Goal: Task Accomplishment & Management: Use online tool/utility

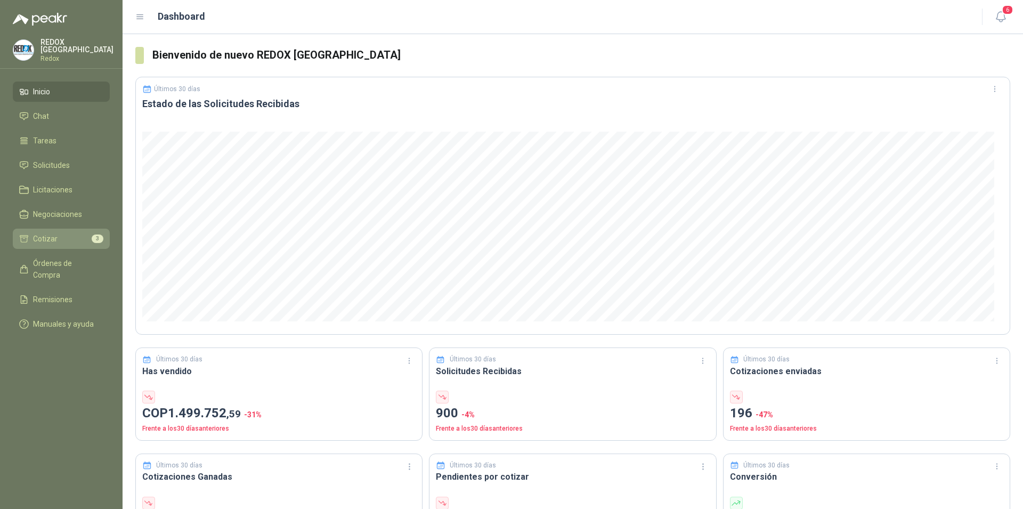
click at [65, 235] on li "Cotizar 3" at bounding box center [61, 239] width 84 height 12
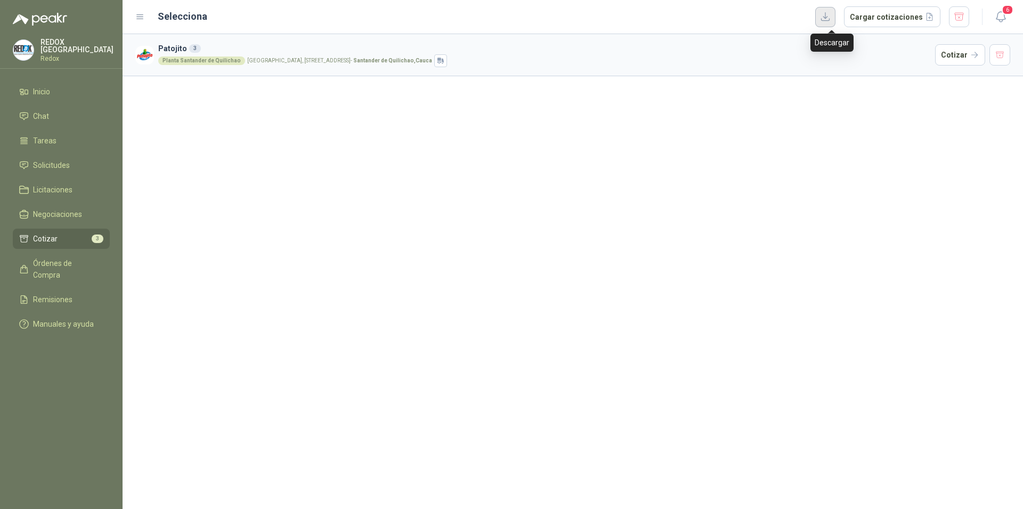
click at [835, 21] on button "button" at bounding box center [825, 17] width 20 height 20
click at [939, 123] on div "Patojito 3 Planta [GEOGRAPHIC_DATA], [STREET_ADDRESS] Cotizar" at bounding box center [572, 271] width 900 height 475
click at [828, 67] on div "Planta [GEOGRAPHIC_DATA], [STREET_ADDRESS]" at bounding box center [544, 60] width 772 height 13
click at [959, 58] on button "Cotizar" at bounding box center [960, 54] width 50 height 21
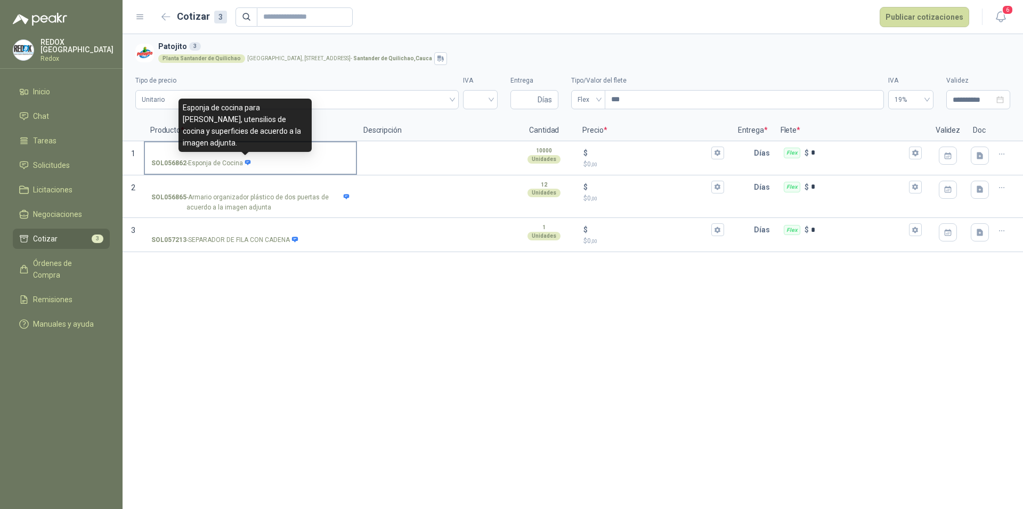
click at [246, 162] on icon at bounding box center [248, 162] width 6 height 5
click at [246, 157] on input "SOL056862 - Esponja de Cocina" at bounding box center [250, 153] width 198 height 8
click at [246, 162] on icon at bounding box center [248, 162] width 6 height 5
click at [246, 157] on input "SOL056862 - Esponja de Cocina" at bounding box center [250, 153] width 198 height 8
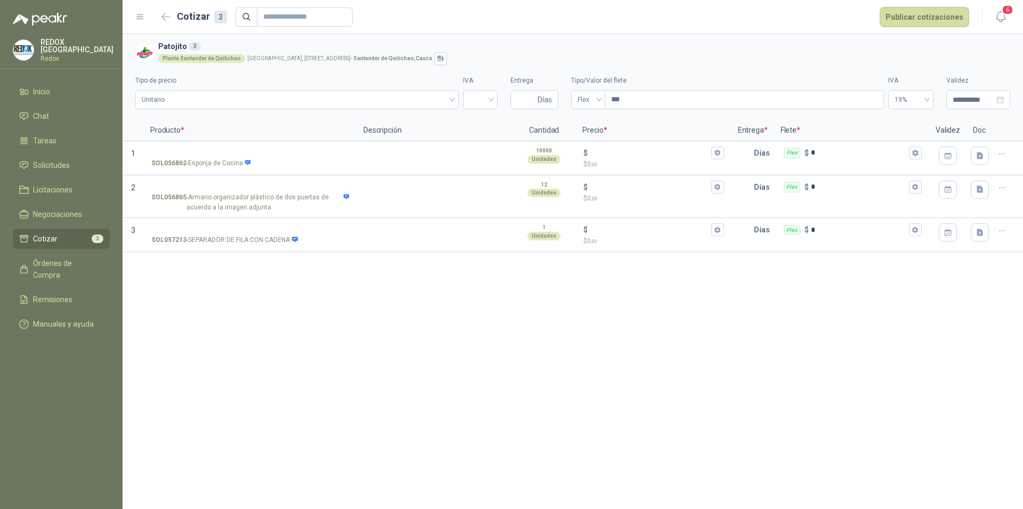
click at [62, 233] on li "Cotizar 3" at bounding box center [61, 239] width 84 height 12
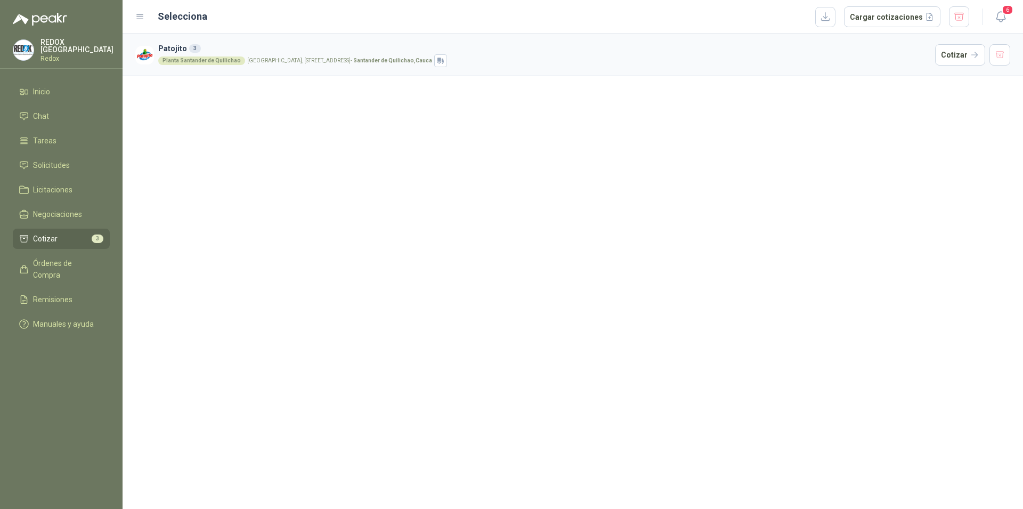
click at [193, 47] on div "3" at bounding box center [195, 48] width 12 height 9
click at [140, 19] on icon at bounding box center [140, 17] width 10 height 10
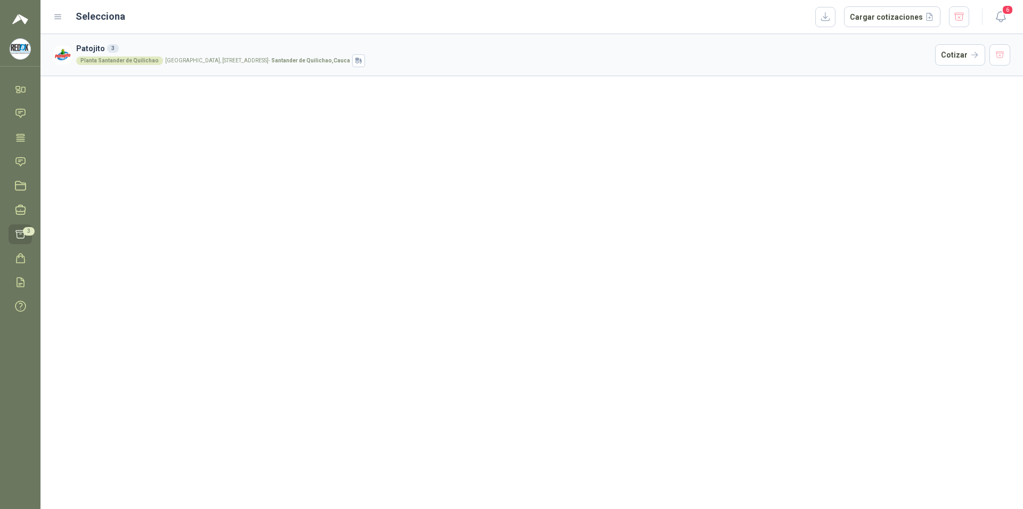
click at [56, 15] on icon at bounding box center [58, 17] width 6 height 4
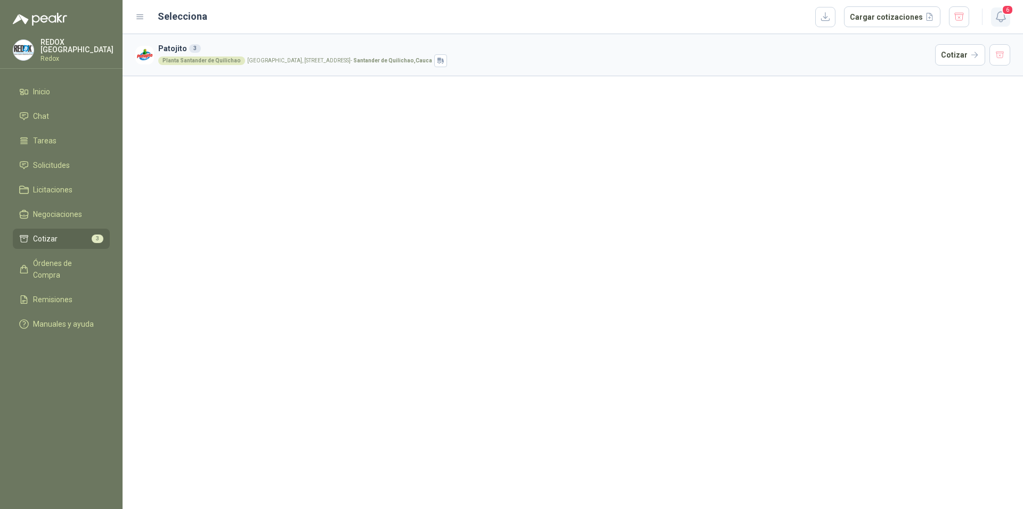
click at [1003, 18] on icon "button" at bounding box center [999, 17] width 9 height 10
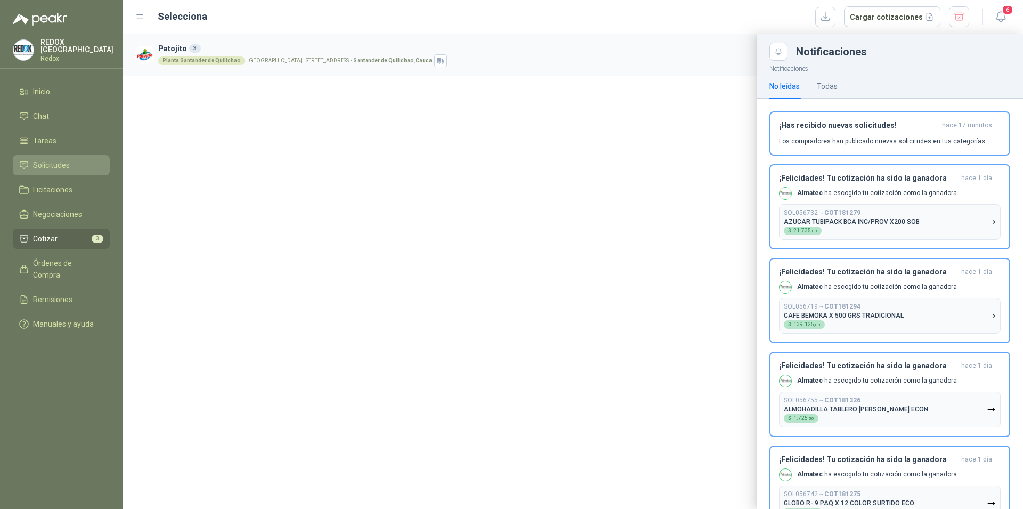
click at [53, 159] on span "Solicitudes" at bounding box center [51, 165] width 37 height 12
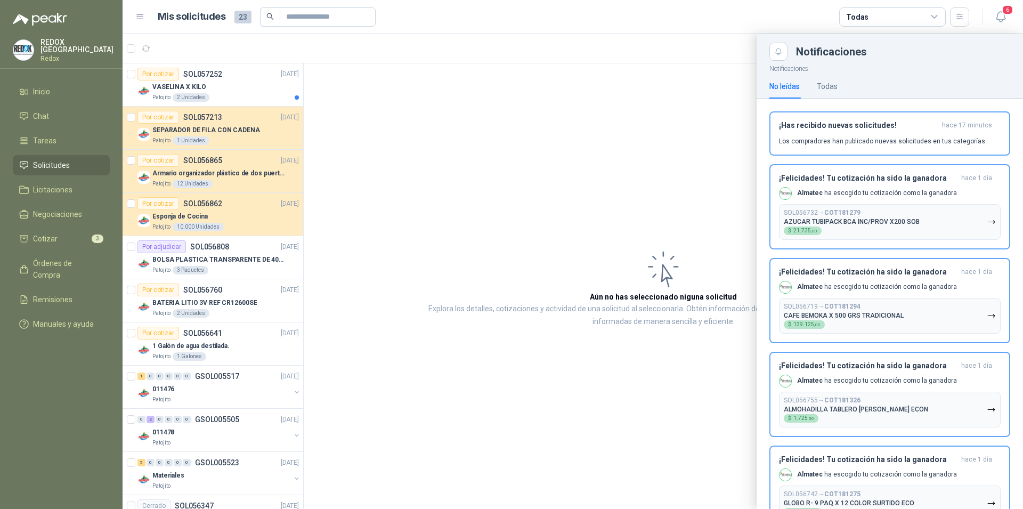
click at [236, 213] on div at bounding box center [572, 271] width 900 height 475
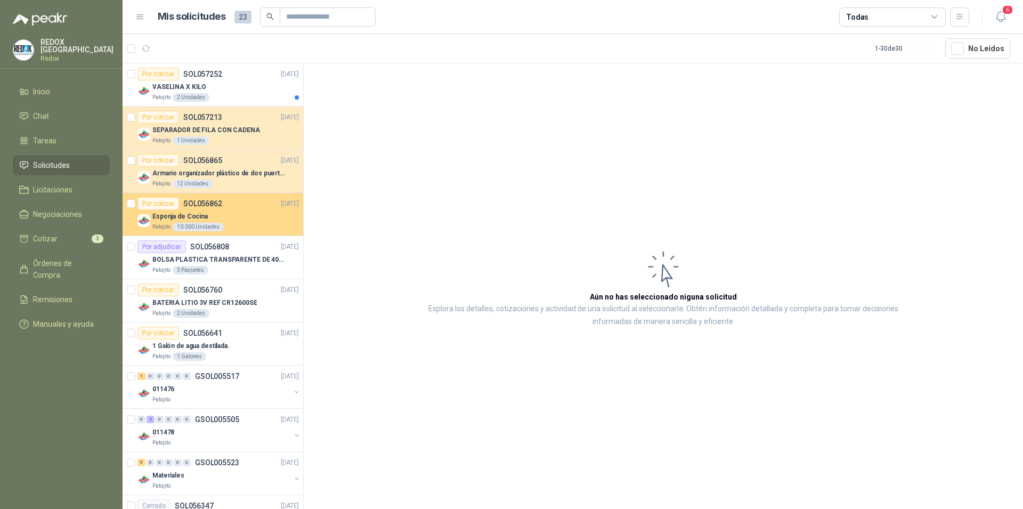
click at [235, 213] on div "Esponja de Cocina" at bounding box center [225, 216] width 146 height 13
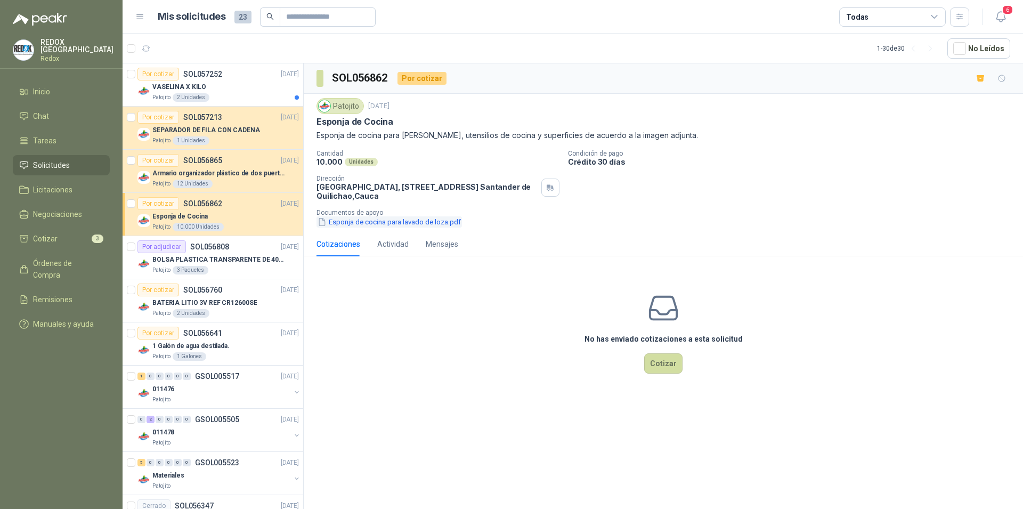
click at [358, 223] on button "Esponja de cocina para lavado de loza.pdf" at bounding box center [388, 221] width 145 height 11
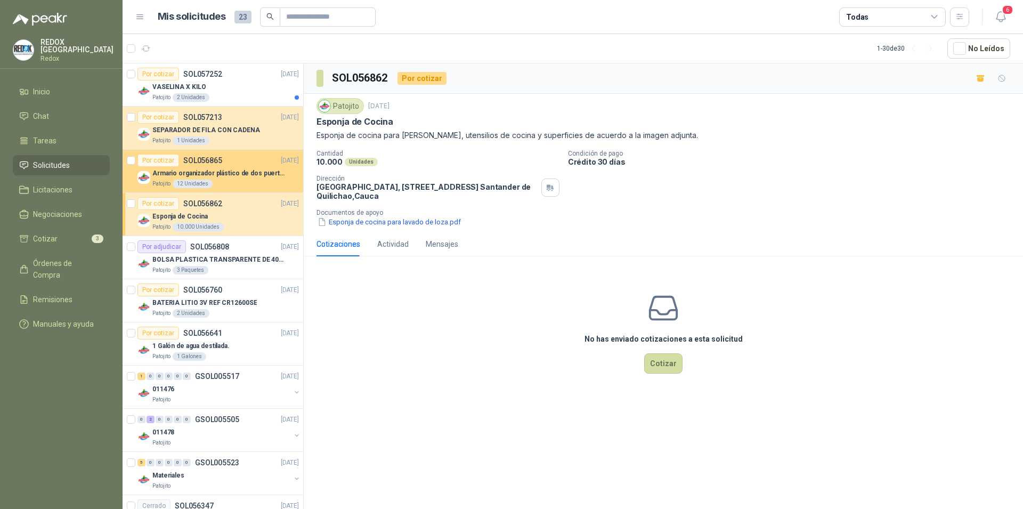
click at [213, 164] on p "SOL056865" at bounding box center [202, 160] width 39 height 7
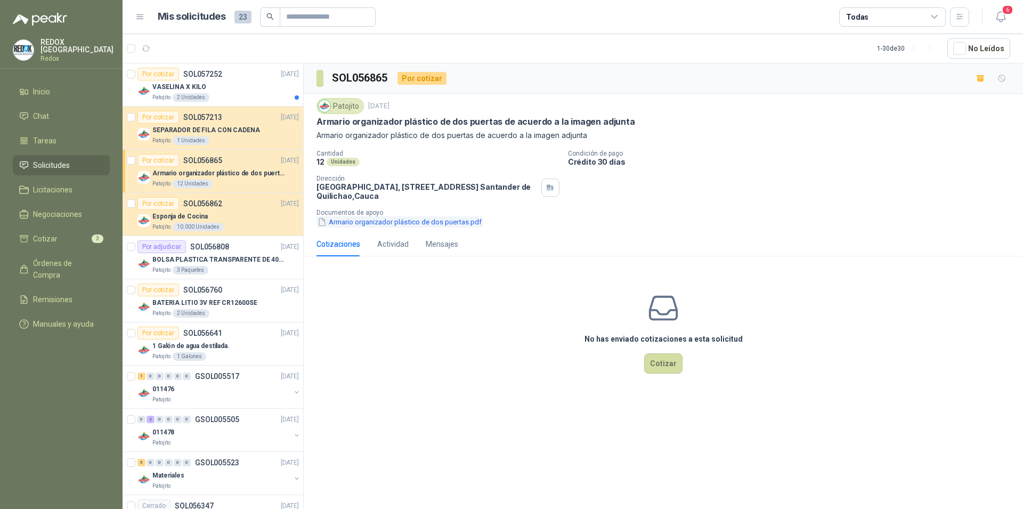
click at [342, 218] on button "Armario organizador plástico de dos puertas.pdf" at bounding box center [399, 221] width 166 height 11
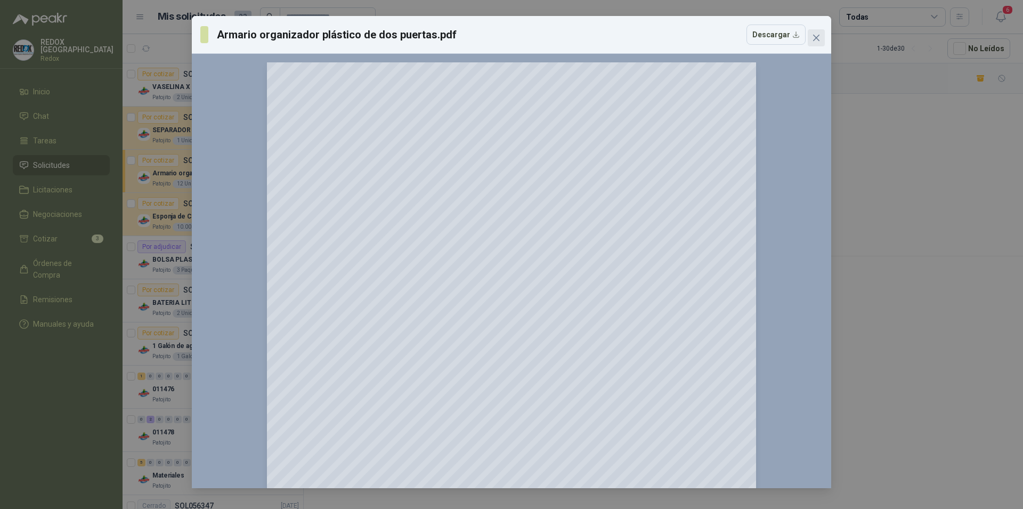
click at [817, 40] on icon "close" at bounding box center [816, 38] width 9 height 9
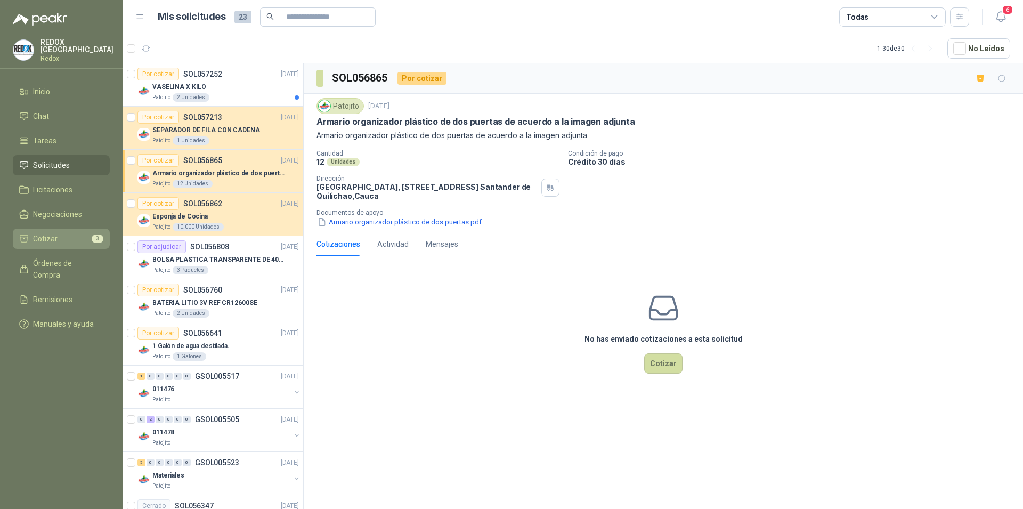
click at [59, 237] on li "Cotizar 3" at bounding box center [61, 239] width 84 height 12
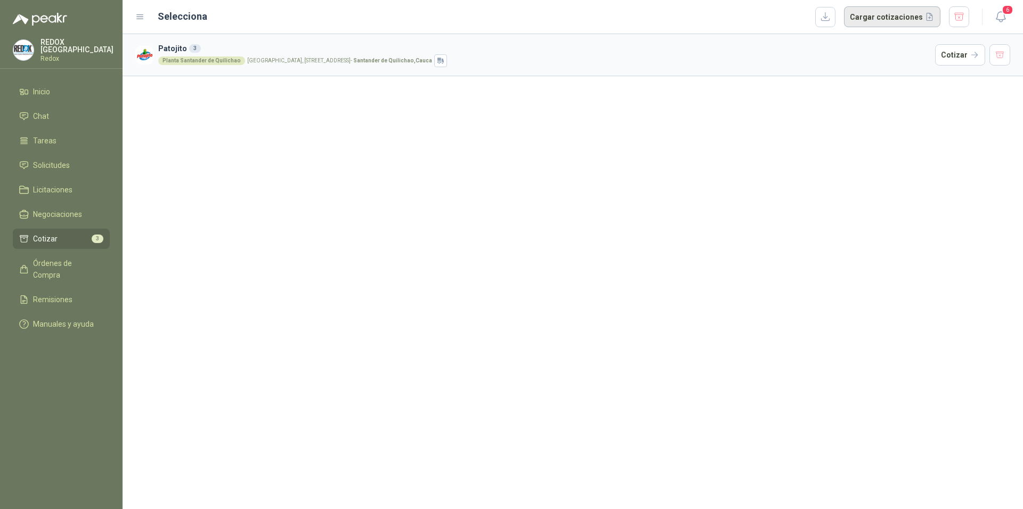
click at [893, 20] on button "Cargar cotizaciones" at bounding box center [892, 16] width 96 height 21
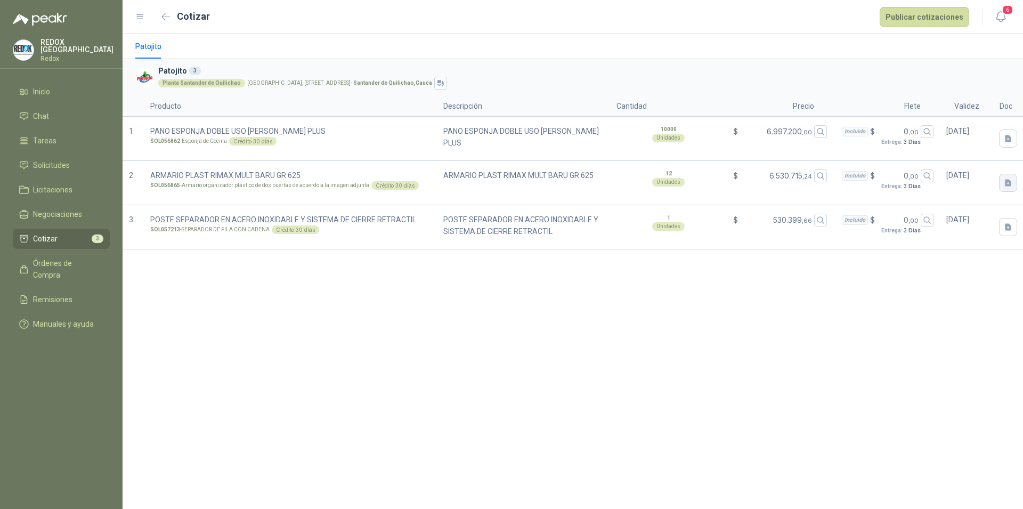
click at [1007, 183] on icon "button" at bounding box center [1007, 182] width 9 height 9
click at [951, 240] on span "Cargar archivo" at bounding box center [946, 253] width 53 height 53
click at [1010, 184] on icon "button" at bounding box center [1007, 182] width 6 height 7
click at [947, 254] on div "Cargar archivo" at bounding box center [946, 253] width 49 height 21
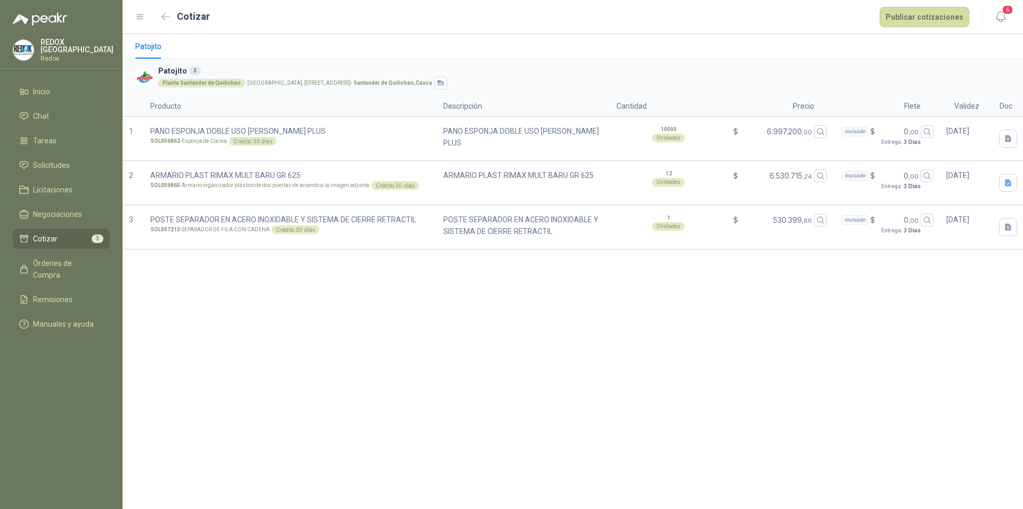
click at [958, 322] on div "Patojito Patojito 3 Planta Santander de Quilichao [GEOGRAPHIC_DATA], [GEOGRAPHI…" at bounding box center [572, 271] width 900 height 475
click at [1007, 234] on button "button" at bounding box center [1008, 227] width 18 height 18
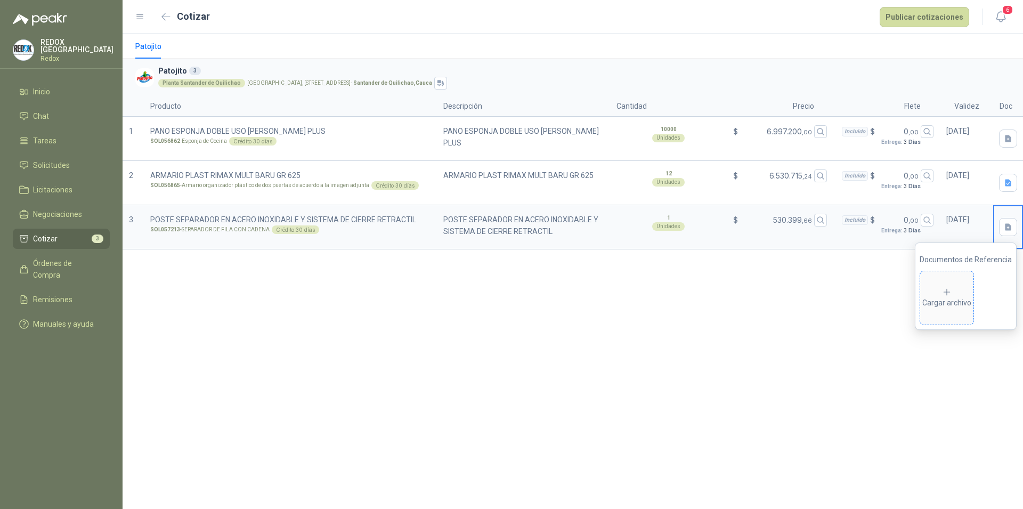
click at [962, 296] on div "Cargar archivo" at bounding box center [946, 297] width 49 height 21
click at [986, 301] on div "Cargar archivo" at bounding box center [984, 297] width 49 height 21
click at [997, 300] on div "Cargar archivo" at bounding box center [984, 297] width 49 height 21
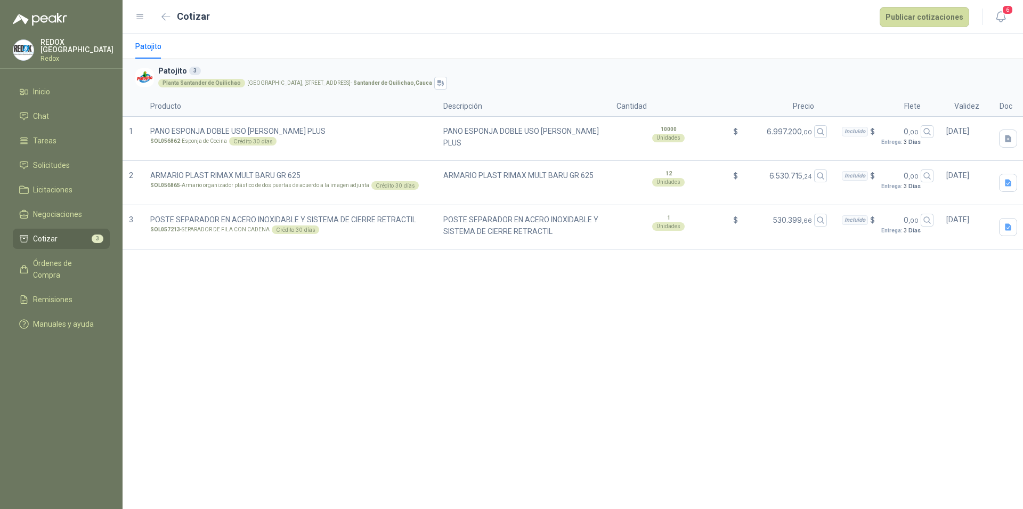
click at [546, 351] on div "Patojito Patojito 3 Planta Santander de Quilichao [GEOGRAPHIC_DATA], [GEOGRAPHI…" at bounding box center [572, 271] width 900 height 475
click at [1009, 182] on icon "button" at bounding box center [1007, 182] width 9 height 9
click at [1007, 140] on icon "button" at bounding box center [1007, 138] width 6 height 7
click at [903, 339] on div "Patojito Patojito 3 Planta Santander de Quilichao [GEOGRAPHIC_DATA], [GEOGRAPHI…" at bounding box center [572, 271] width 900 height 475
click at [913, 20] on button "Publicar cotizaciones" at bounding box center [923, 17] width 89 height 20
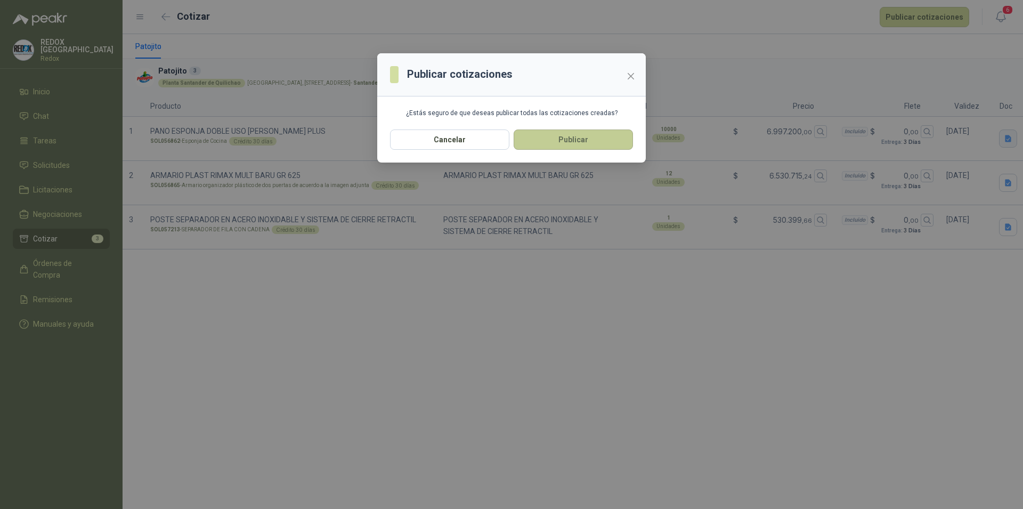
click at [567, 136] on button "Publicar" at bounding box center [572, 139] width 119 height 20
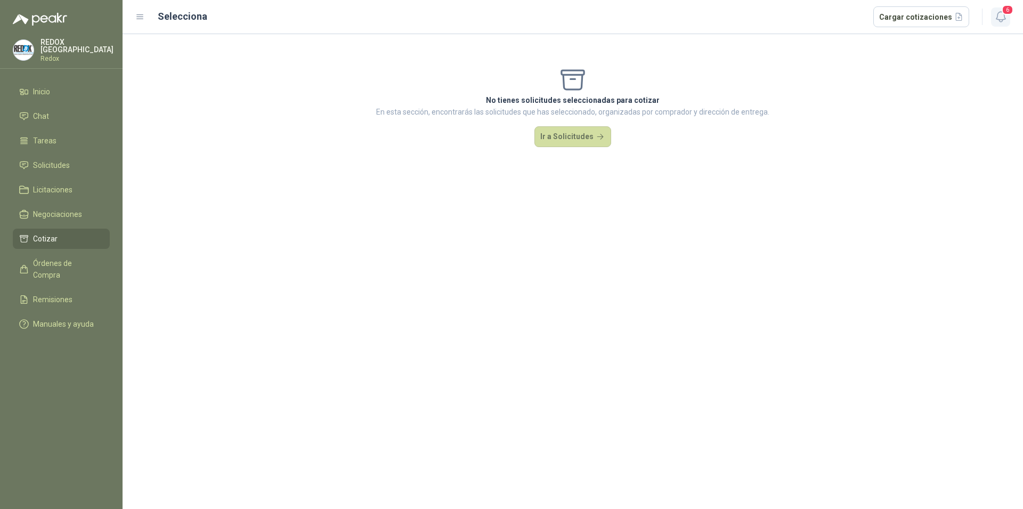
click at [1004, 16] on icon "button" at bounding box center [1000, 16] width 13 height 13
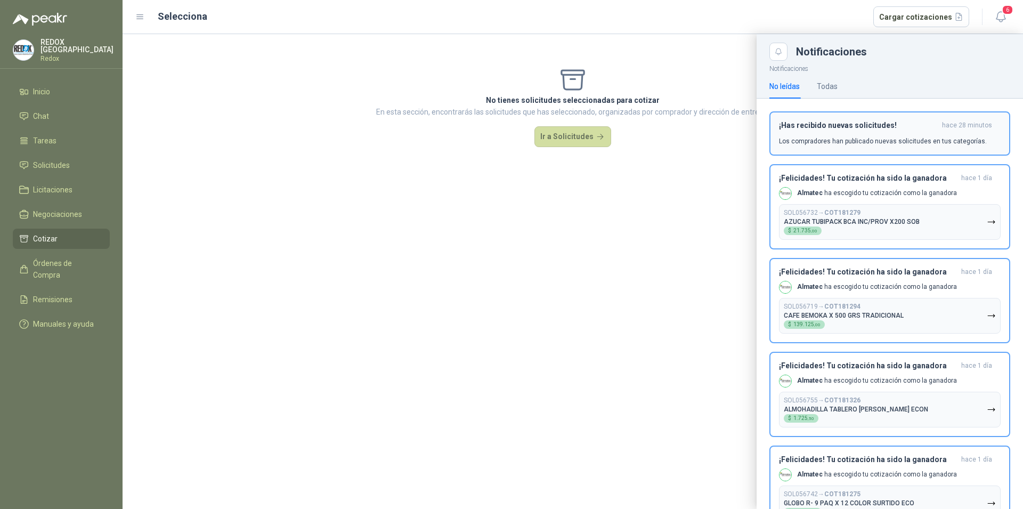
click at [840, 134] on div "¡Has recibido nuevas solicitudes! hace 28 minutos Los compradores han publicado…" at bounding box center [890, 133] width 222 height 25
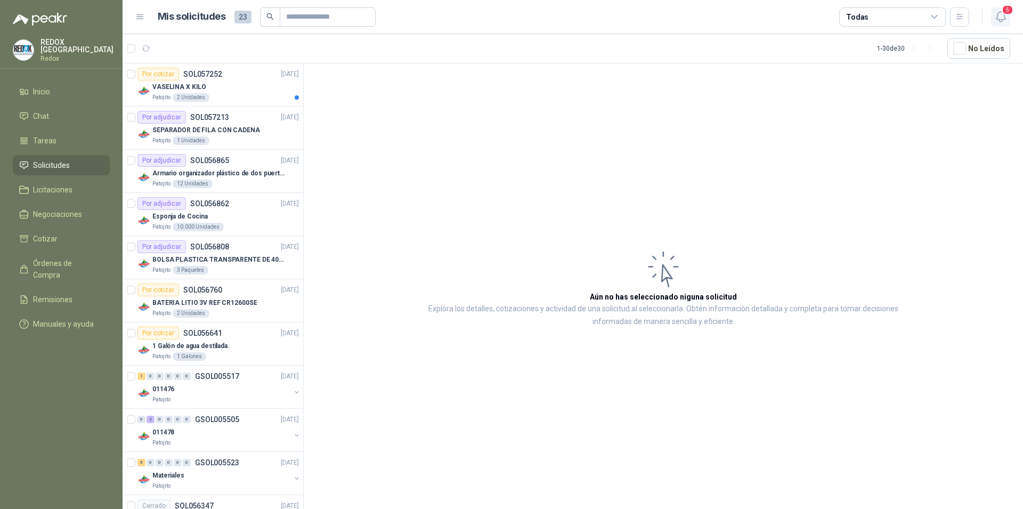
click at [1001, 23] on button "5" at bounding box center [1000, 16] width 19 height 19
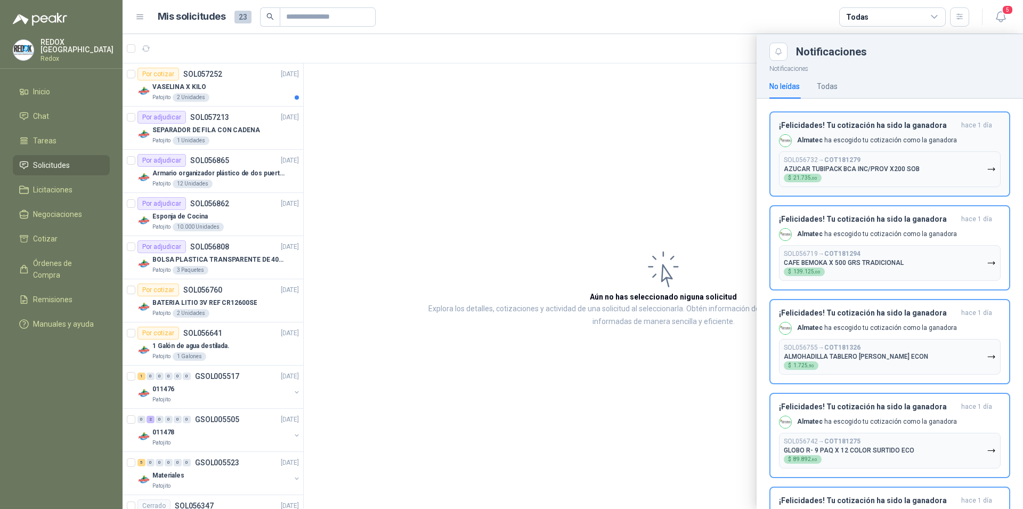
click at [862, 128] on h3 "¡Felicidades! Tu cotización ha sido la ganadora" at bounding box center [868, 125] width 178 height 9
